Goal: Find contact information: Find contact information

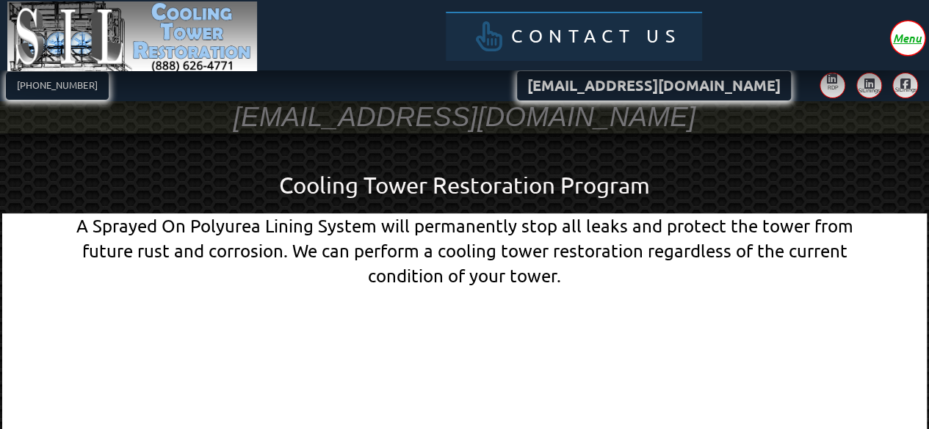
click at [640, 35] on span "Contact Us" at bounding box center [596, 36] width 170 height 18
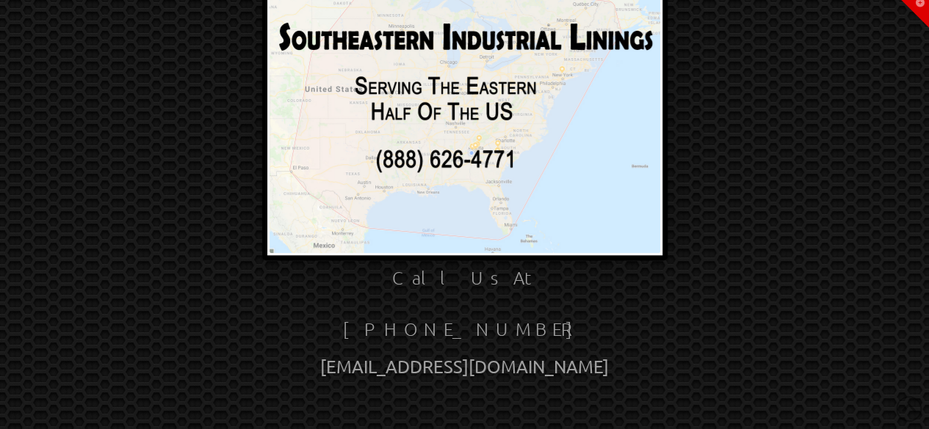
scroll to position [147, 0]
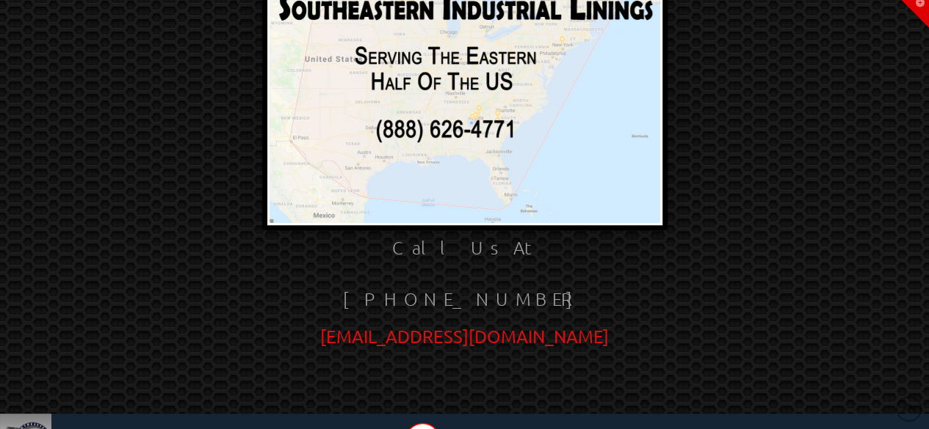
click at [548, 336] on link "[EMAIL_ADDRESS][DOMAIN_NAME]" at bounding box center [464, 336] width 289 height 21
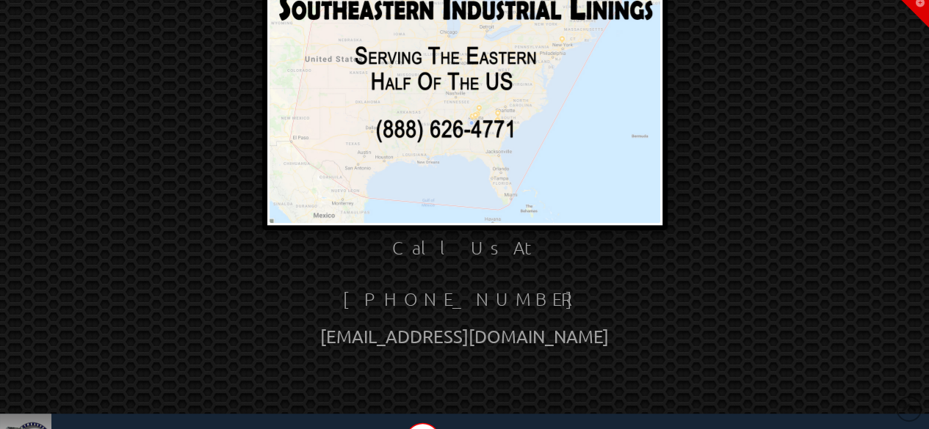
click at [784, 352] on div "Call Us At [PHONE_NUMBER] [EMAIL_ADDRESS][DOMAIN_NAME] Menu Contact Us Home Wor…" at bounding box center [464, 159] width 929 height 612
